Goal: Information Seeking & Learning: Learn about a topic

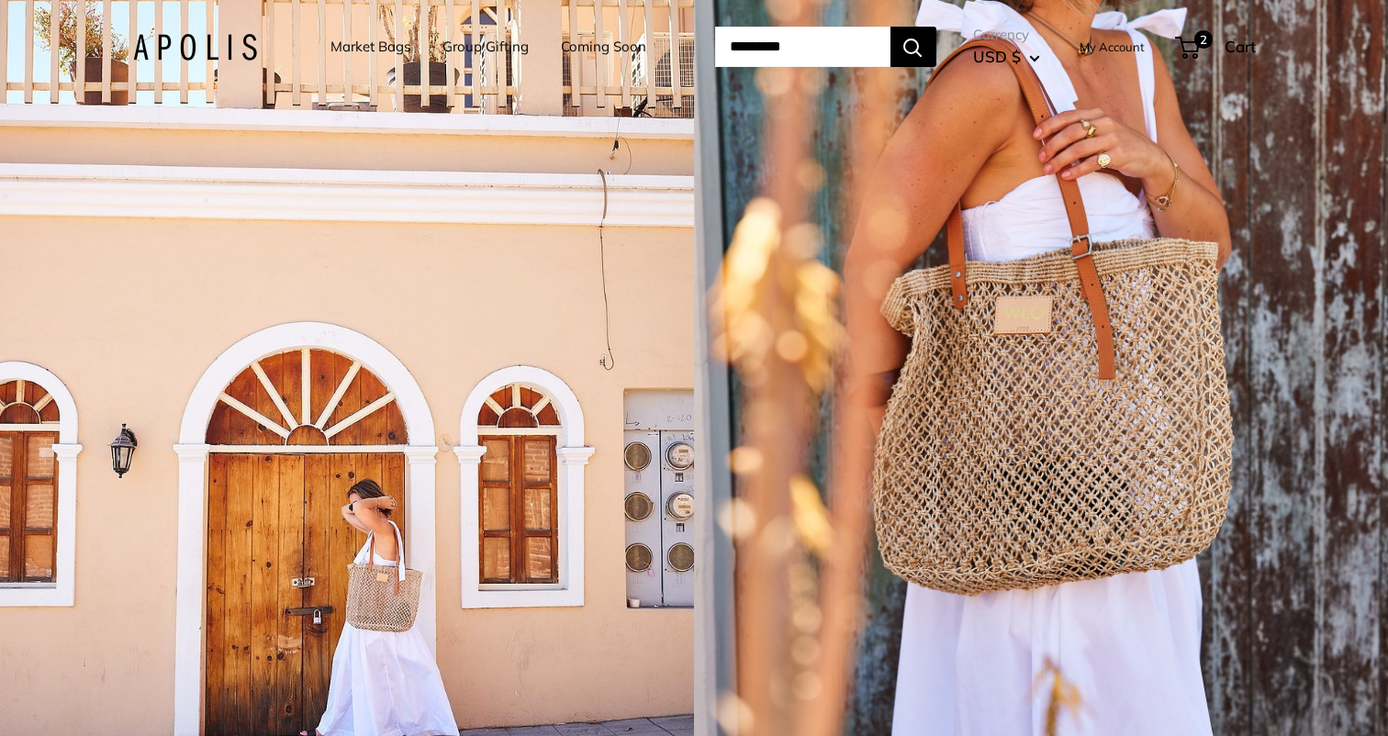
click at [837, 34] on input "Search..." at bounding box center [802, 47] width 175 height 40
type input "******"
click at [891, 27] on button "Search" at bounding box center [914, 47] width 46 height 40
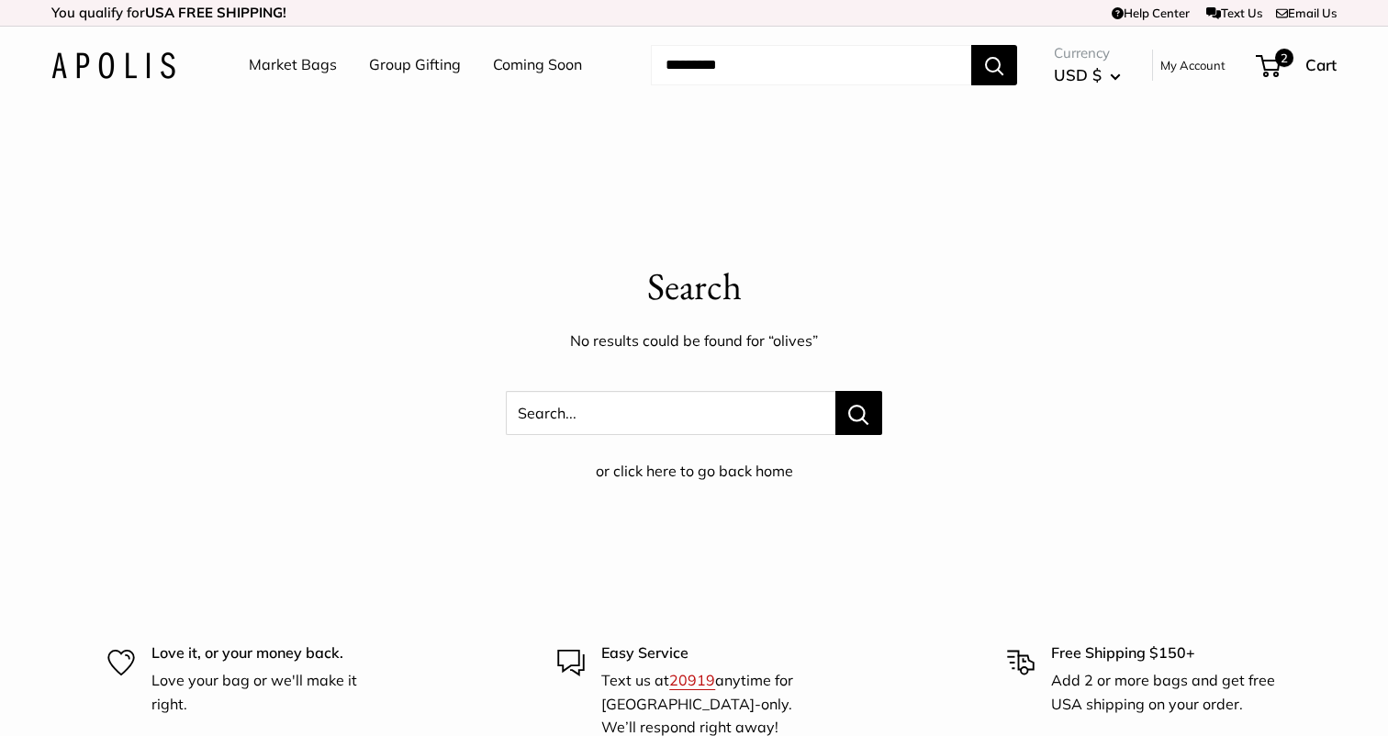
click at [776, 55] on input "Search..." at bounding box center [811, 65] width 320 height 40
type input "*****"
click at [971, 45] on button "Search" at bounding box center [994, 65] width 46 height 40
click at [697, 69] on input "Search..." at bounding box center [811, 65] width 320 height 40
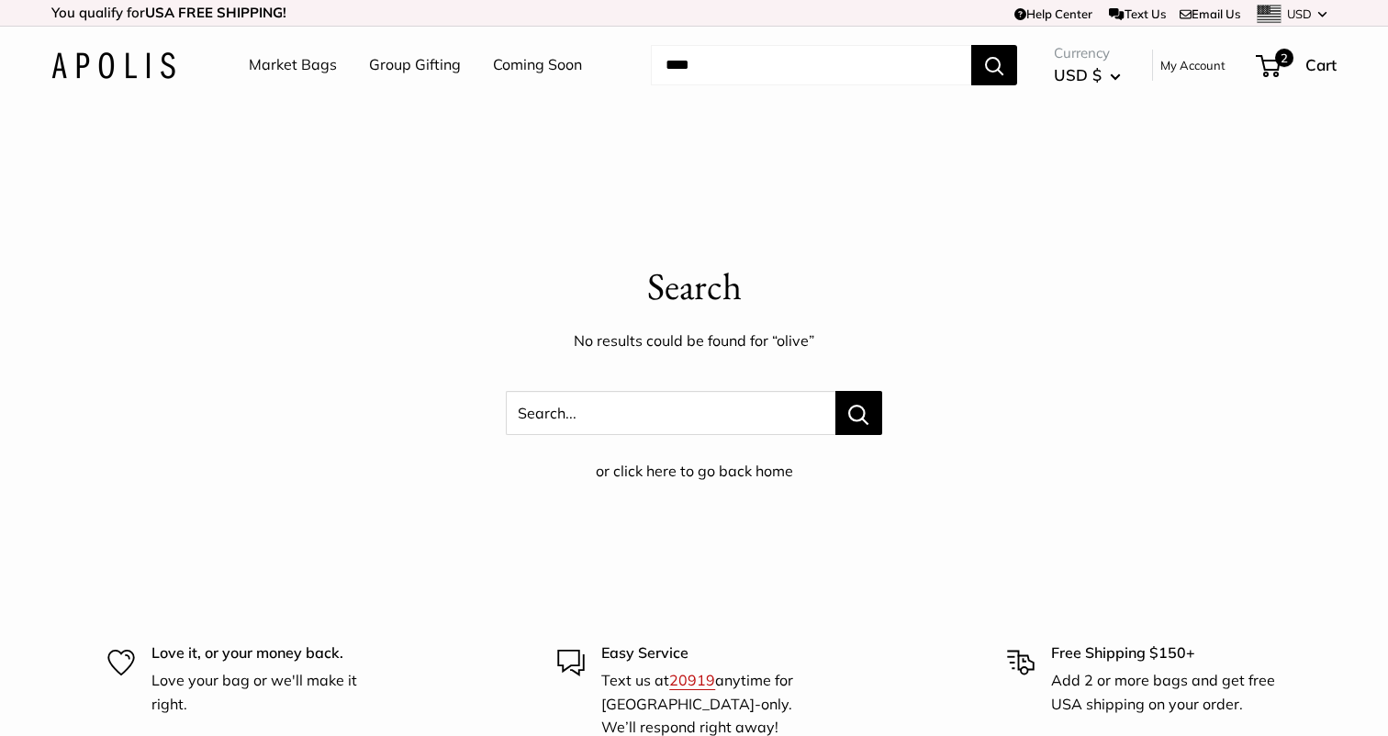
type input "****"
click at [971, 45] on button "Search" at bounding box center [994, 65] width 46 height 40
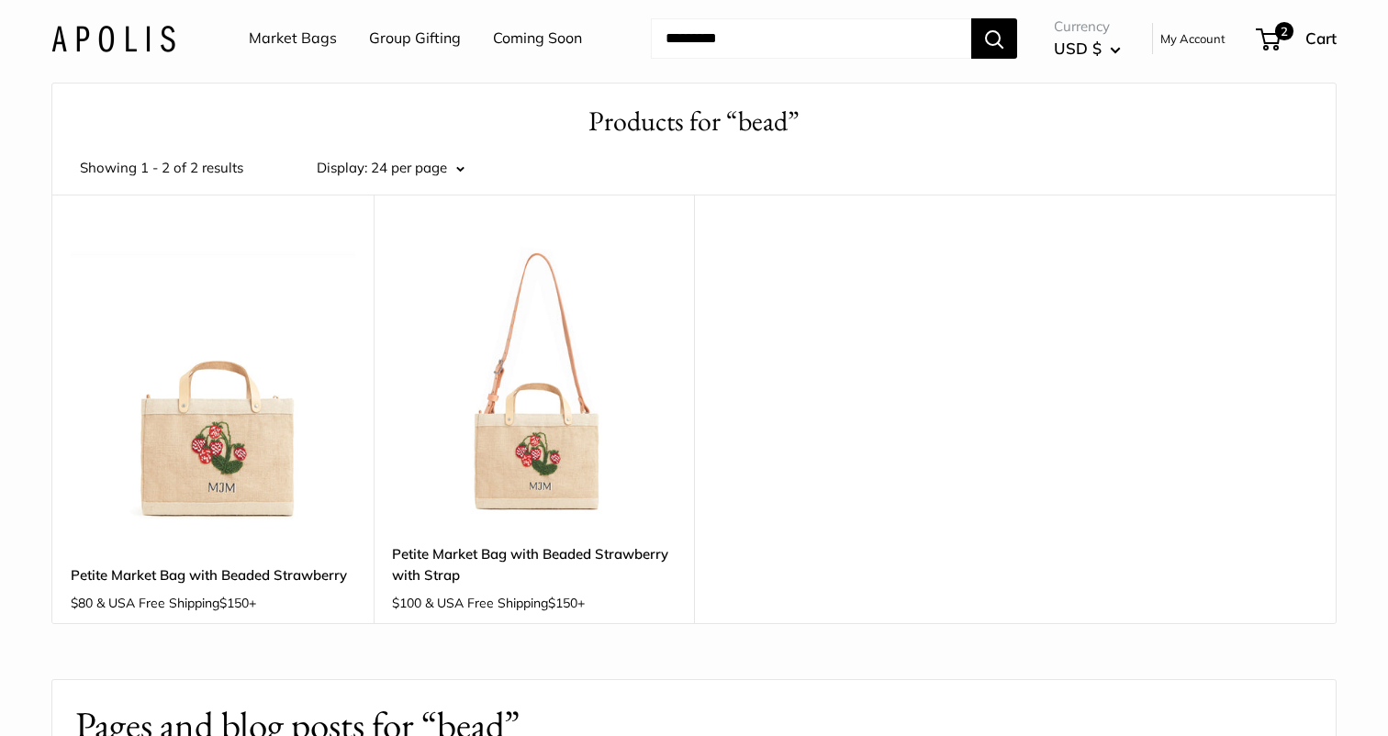
scroll to position [71, 0]
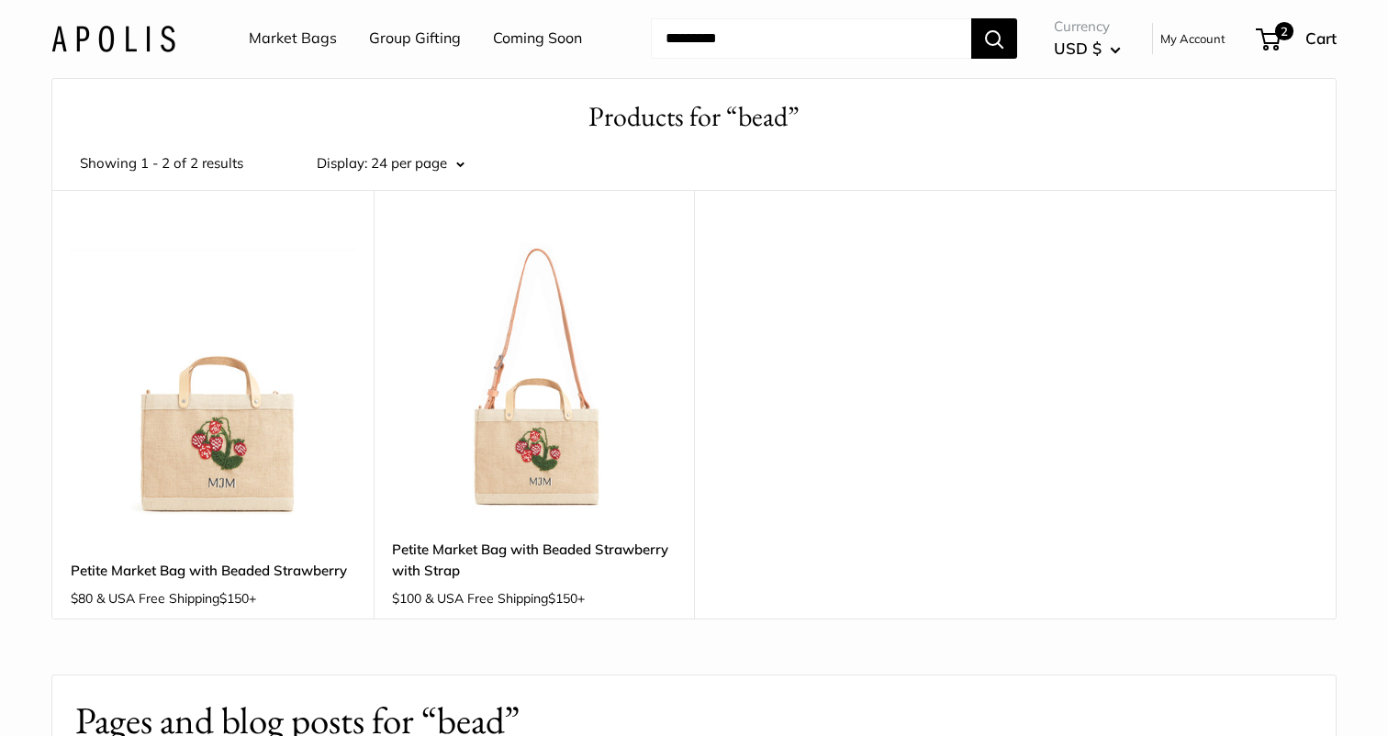
click at [0, 0] on img at bounding box center [0, 0] width 0 height 0
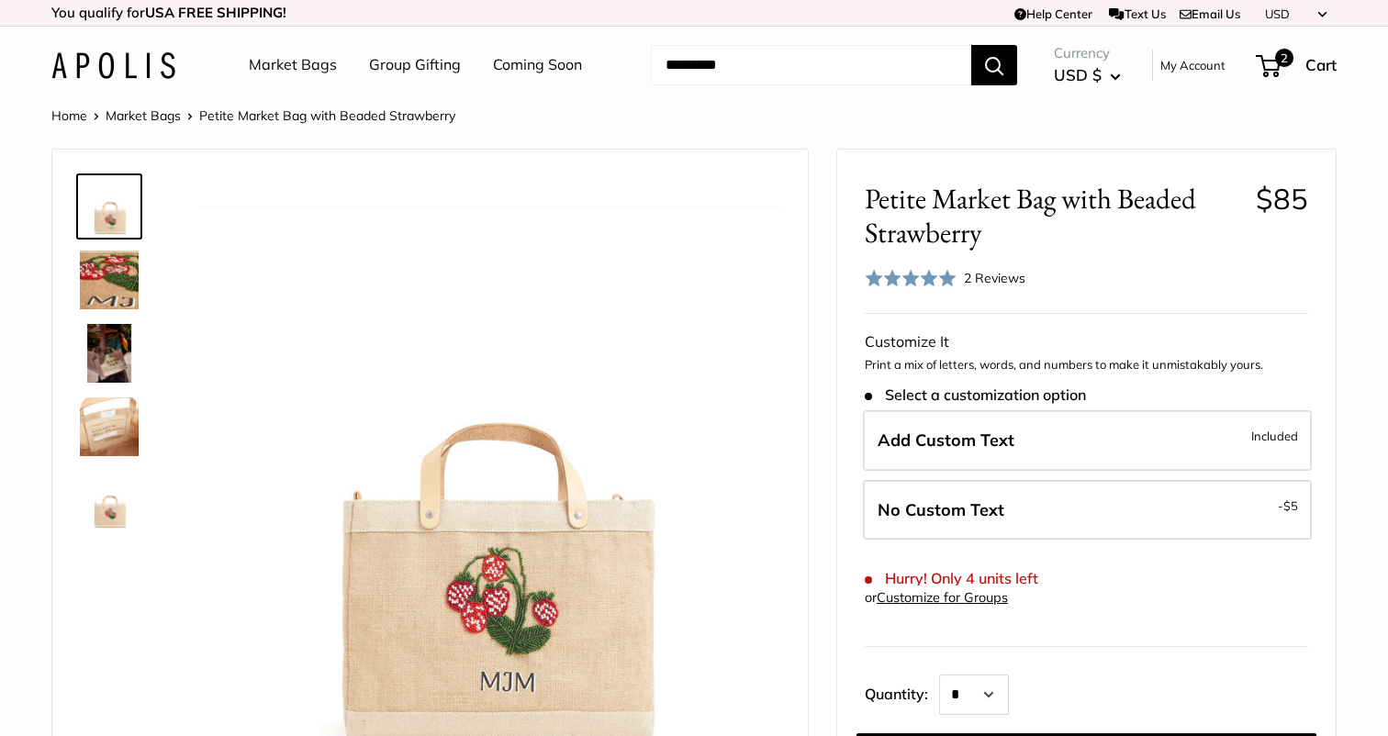
click at [95, 278] on img at bounding box center [109, 280] width 59 height 59
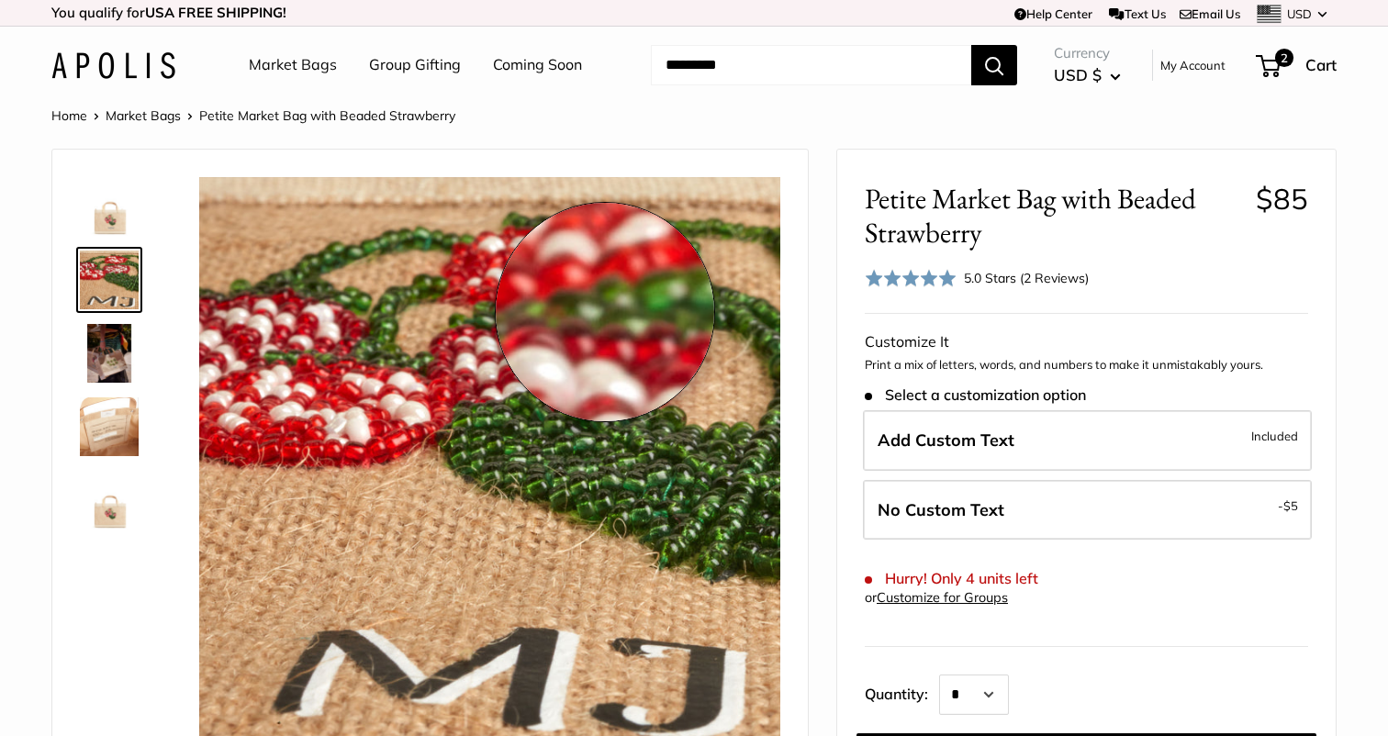
click at [605, 312] on img at bounding box center [489, 467] width 581 height 581
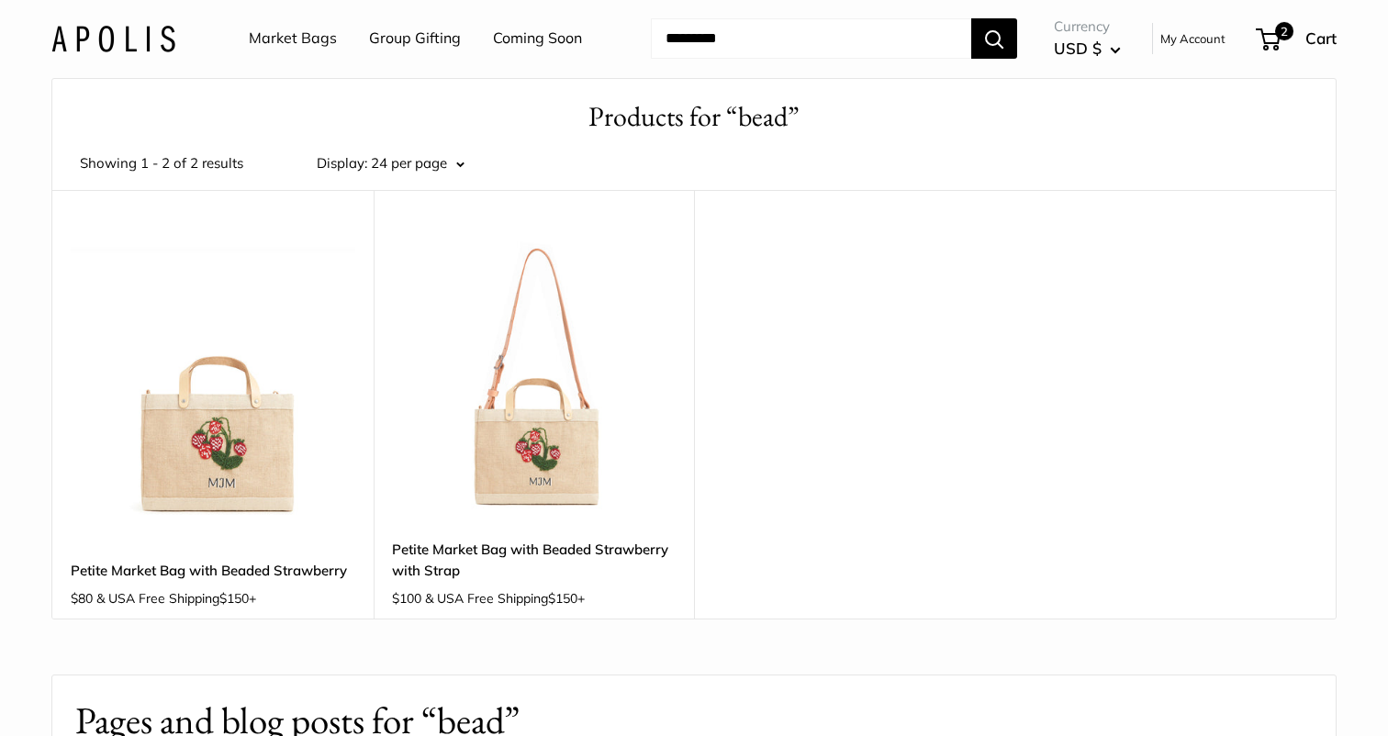
scroll to position [71, 0]
click at [0, 0] on img at bounding box center [0, 0] width 0 height 0
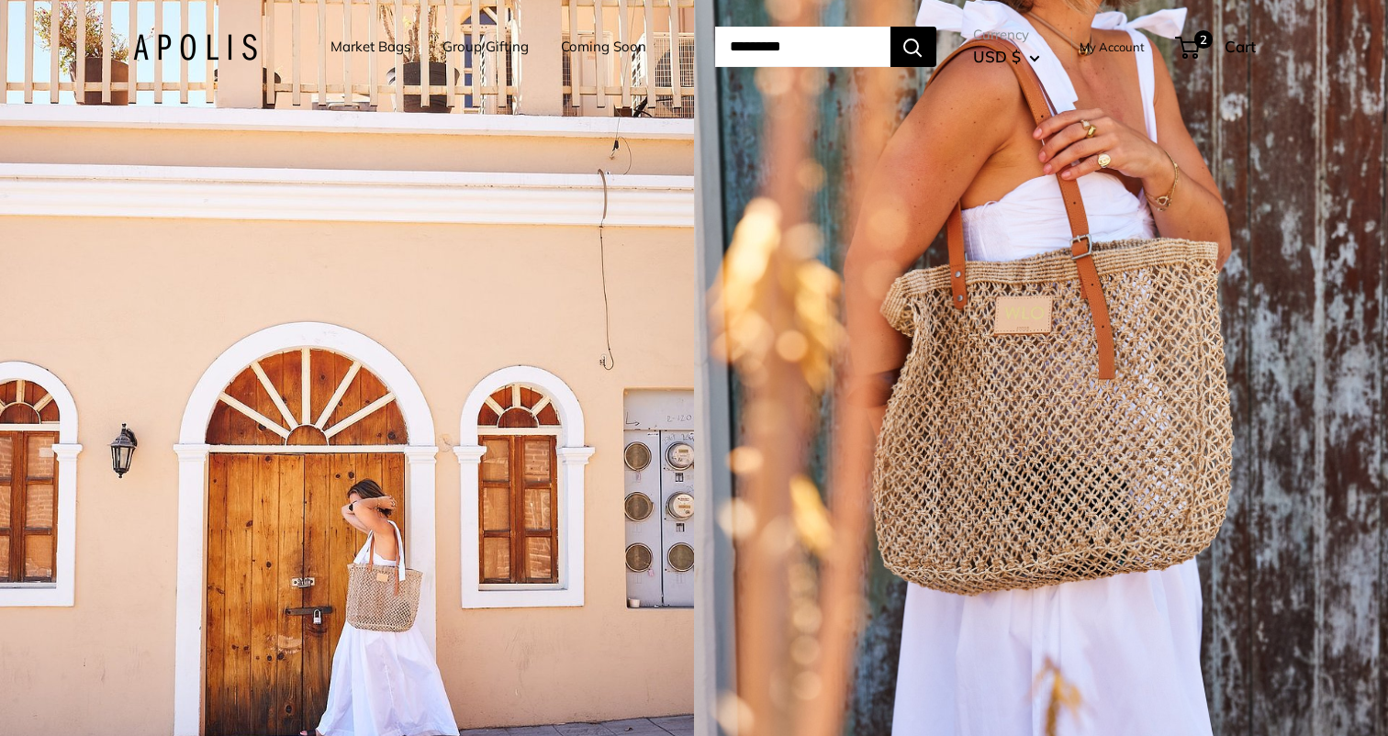
click at [776, 31] on input "Search..." at bounding box center [802, 47] width 175 height 40
click at [805, 54] on input "Search..." at bounding box center [802, 47] width 175 height 40
click at [793, 41] on input "Search..." at bounding box center [802, 47] width 175 height 40
type input "*"
click at [500, 43] on link "Group Gifting" at bounding box center [486, 47] width 86 height 26
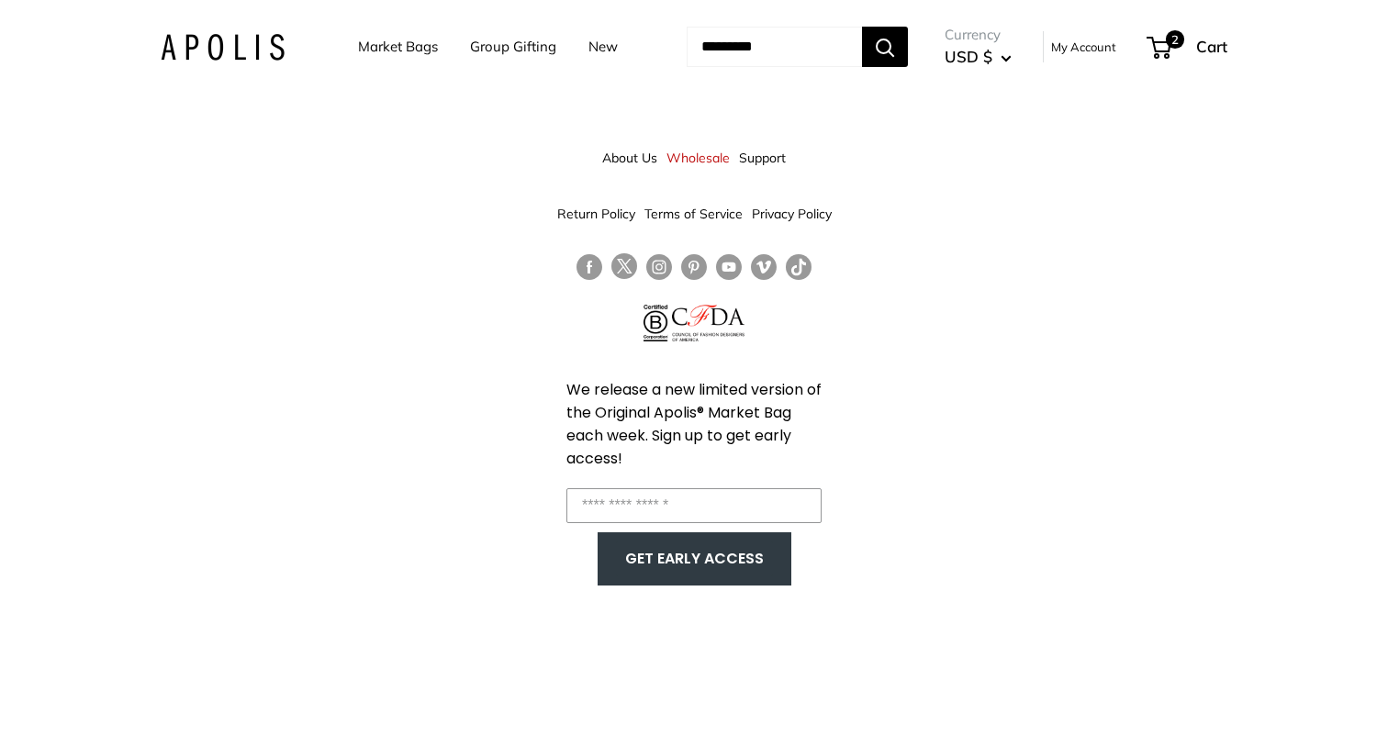
click at [397, 31] on li "Market Bags" at bounding box center [398, 46] width 80 height 57
click at [398, 39] on link "Market Bags" at bounding box center [398, 47] width 80 height 26
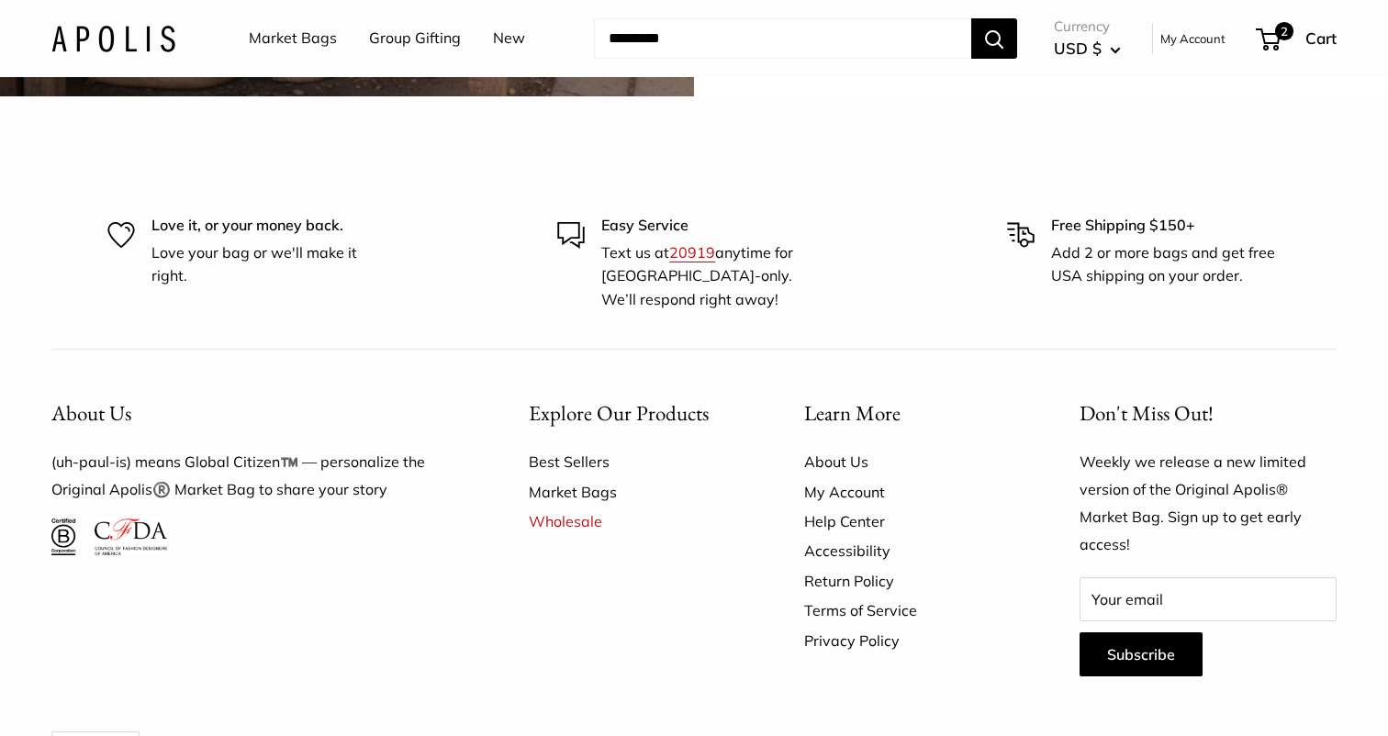
scroll to position [5510, 0]
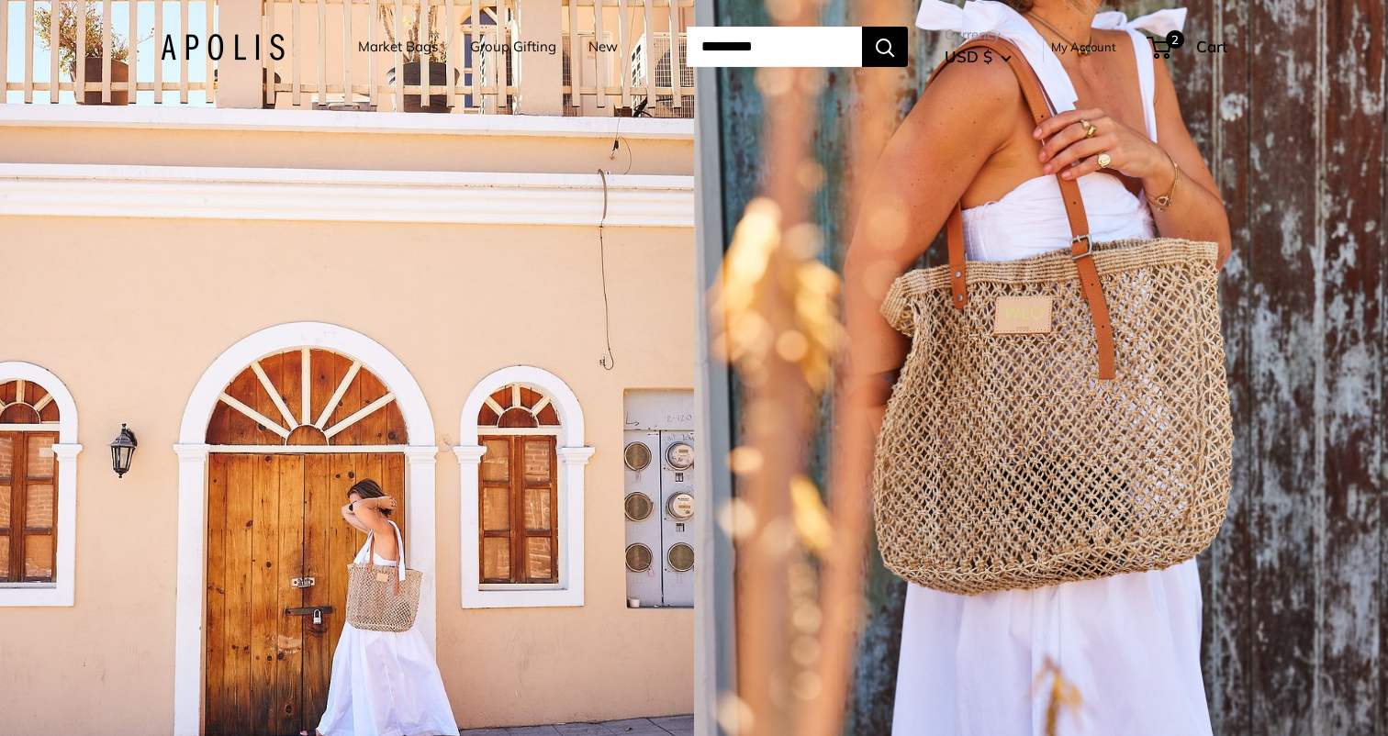
click at [420, 51] on link "Market Bags" at bounding box center [398, 47] width 80 height 26
